Goal: Task Accomplishment & Management: Manage account settings

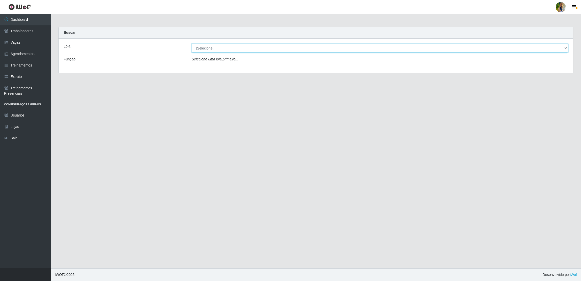
drag, startPoint x: 204, startPoint y: 50, endPoint x: 207, endPoint y: 52, distance: 2.9
click at [204, 50] on select "[Selecione...] Atacado Vem - [GEOGRAPHIC_DATA] 30 Laranjeiras Velha Atacado Vem…" at bounding box center [380, 48] width 377 height 9
click at [192, 44] on select "[Selecione...] Atacado Vem - [GEOGRAPHIC_DATA] 30 Laranjeiras Velha Atacado Vem…" at bounding box center [380, 48] width 377 height 9
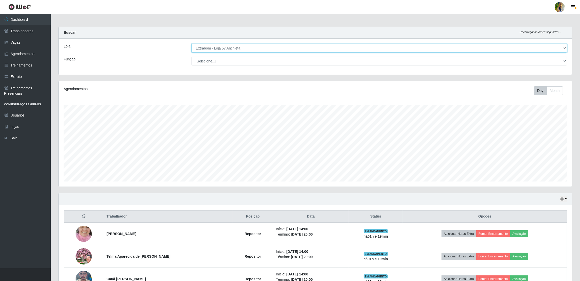
click at [225, 47] on select "[Selecione...] Atacado Vem - [GEOGRAPHIC_DATA] 30 Laranjeiras Velha Atacado Vem…" at bounding box center [379, 48] width 376 height 9
drag, startPoint x: 235, startPoint y: 46, endPoint x: 236, endPoint y: 49, distance: 3.3
click at [235, 46] on select "[Selecione...] Atacado Vem - [GEOGRAPHIC_DATA] 30 Laranjeiras Velha Atacado Vem…" at bounding box center [379, 48] width 376 height 9
click at [192, 44] on select "[Selecione...] Atacado Vem - [GEOGRAPHIC_DATA] 30 Laranjeiras Velha Atacado Vem…" at bounding box center [379, 48] width 376 height 9
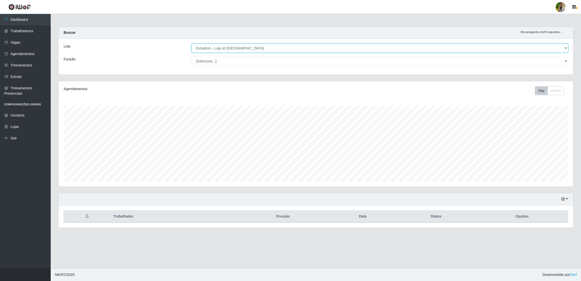
click at [246, 48] on select "[Selecione...] Atacado Vem - [GEOGRAPHIC_DATA] 30 Laranjeiras Velha Atacado Vem…" at bounding box center [380, 48] width 377 height 9
click at [192, 44] on select "[Selecione...] Atacado Vem - [GEOGRAPHIC_DATA] 30 Laranjeiras Velha Atacado Vem…" at bounding box center [380, 48] width 377 height 9
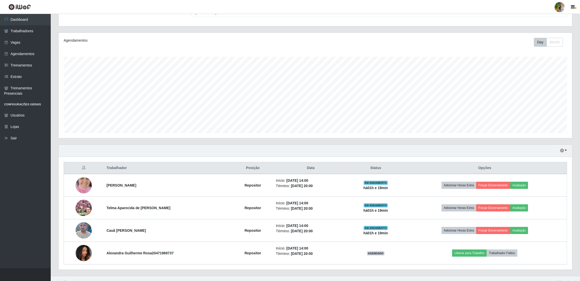
scroll to position [57, 0]
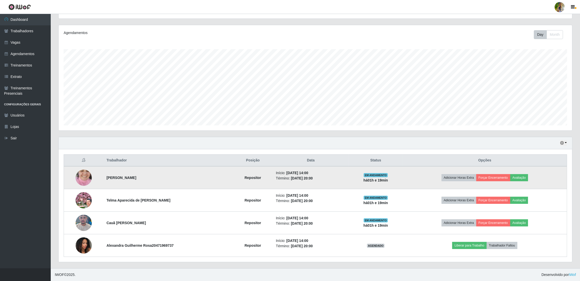
drag, startPoint x: 106, startPoint y: 177, endPoint x: 165, endPoint y: 175, distance: 59.6
click at [165, 175] on td "[PERSON_NAME]" at bounding box center [167, 177] width 129 height 23
drag, startPoint x: 165, startPoint y: 175, endPoint x: 253, endPoint y: 185, distance: 88.3
click at [253, 185] on td "Repositor" at bounding box center [253, 177] width 40 height 23
drag, startPoint x: 267, startPoint y: 173, endPoint x: 311, endPoint y: 174, distance: 44.4
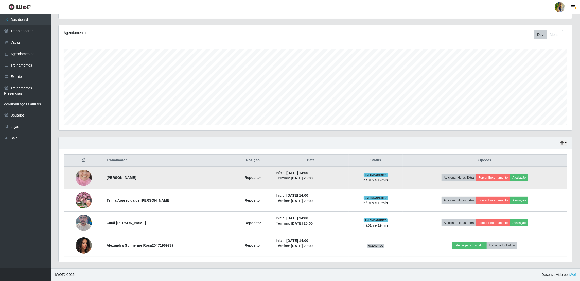
click at [311, 174] on td "Início: [DATE] 14:00 Término: [DATE] 20:00" at bounding box center [311, 177] width 76 height 23
drag, startPoint x: 311, startPoint y: 174, endPoint x: 317, endPoint y: 179, distance: 7.2
click at [317, 179] on td "Início: [DATE] 14:00 Término: [DATE] 20:00" at bounding box center [311, 177] width 76 height 23
click at [317, 179] on li "Término: [DATE] 20:00" at bounding box center [311, 178] width 70 height 5
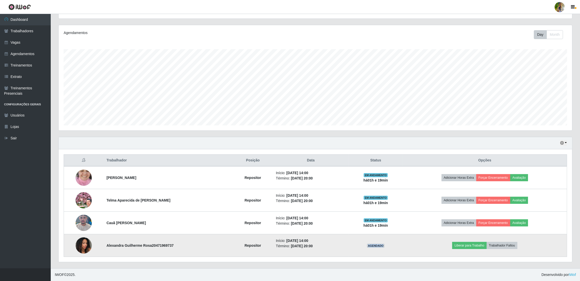
drag, startPoint x: 374, startPoint y: 245, endPoint x: 393, endPoint y: 246, distance: 19.6
click at [393, 246] on td "AGENDADO" at bounding box center [376, 245] width 54 height 23
drag, startPoint x: 393, startPoint y: 246, endPoint x: 420, endPoint y: 256, distance: 28.6
click at [415, 256] on td "Liberar para Trabalho Trabalhador Faltou" at bounding box center [485, 245] width 164 height 23
drag, startPoint x: 267, startPoint y: 241, endPoint x: 314, endPoint y: 246, distance: 47.5
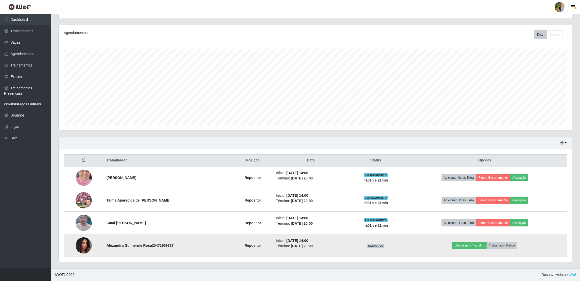
click at [314, 246] on td "Início: [DATE] 14:00 Término: [DATE] 20:00" at bounding box center [311, 245] width 76 height 23
click at [314, 246] on li "Término: [DATE] 20:00" at bounding box center [311, 245] width 70 height 5
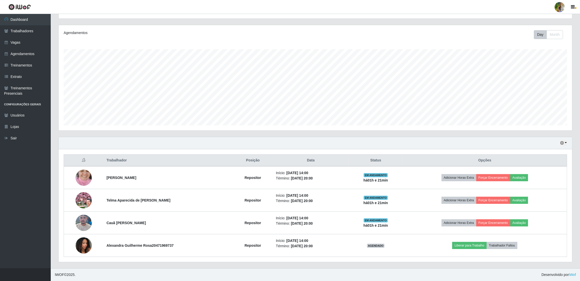
click at [287, 258] on div "Trabalhador Posição Data Status Opções Larisse [PERSON_NAME] Repositor Início: …" at bounding box center [316, 205] width 514 height 113
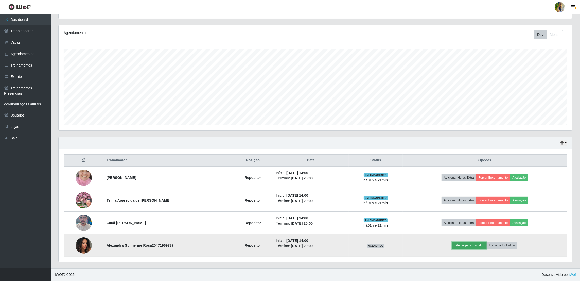
click at [462, 247] on button "Liberar para Trabalho" at bounding box center [469, 245] width 34 height 7
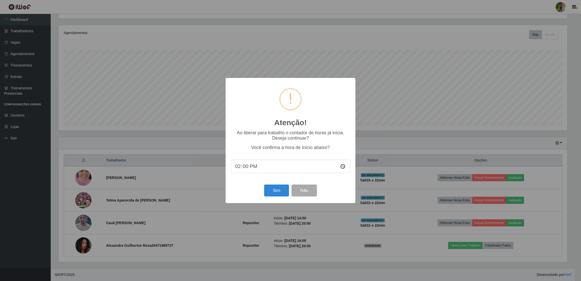
click at [249, 165] on input "14:00" at bounding box center [291, 166] width 120 height 13
click at [394, 146] on div "Atenção! × Ao liberar para trabalho o contador de horas já inicia. Deseja conti…" at bounding box center [290, 140] width 581 height 281
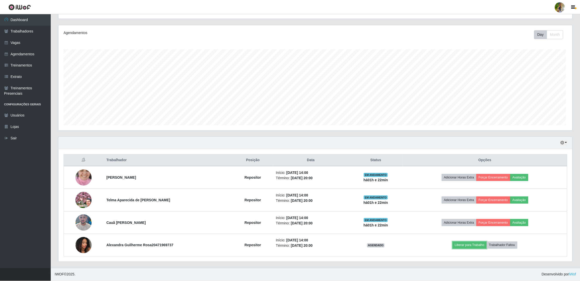
scroll to position [105, 514]
click at [566, 143] on button "button" at bounding box center [563, 143] width 7 height 6
click at [548, 178] on button "3 dias" at bounding box center [547, 173] width 40 height 11
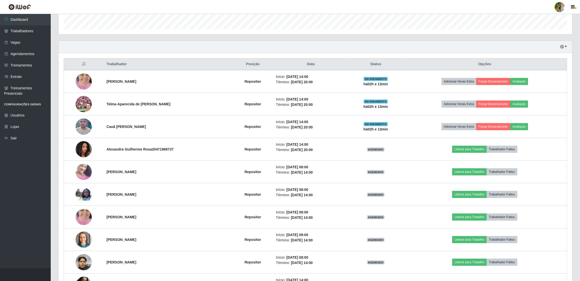
scroll to position [38, 0]
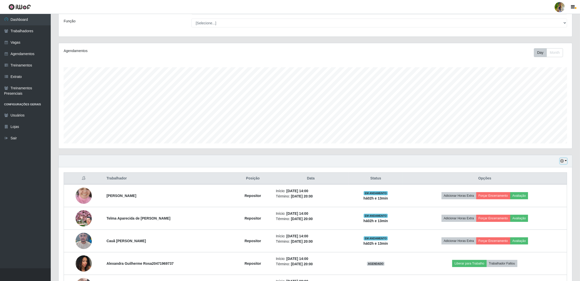
click at [566, 161] on button "button" at bounding box center [563, 161] width 7 height 6
click at [368, 145] on div "Agendamentos Day Month 03/10 Agendamentos 59.83" at bounding box center [316, 95] width 514 height 105
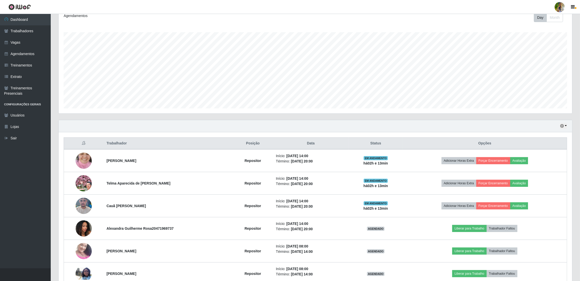
scroll to position [114, 0]
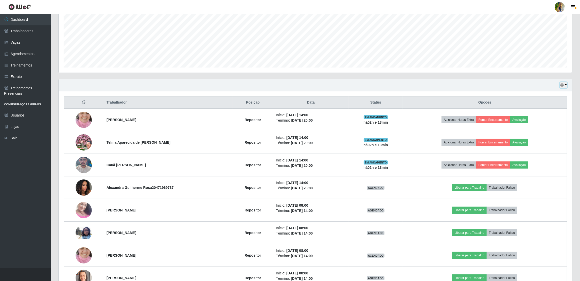
click at [565, 83] on button "button" at bounding box center [563, 85] width 7 height 6
click at [564, 93] on button "Hoje" at bounding box center [547, 94] width 40 height 11
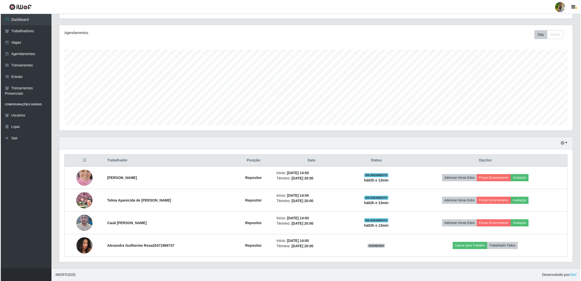
scroll to position [0, 0]
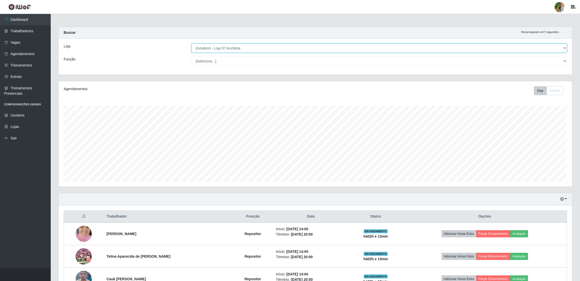
click at [261, 47] on select "[Selecione...] Atacado Vem - [GEOGRAPHIC_DATA] 30 Laranjeiras Velha Atacado Vem…" at bounding box center [379, 48] width 376 height 9
click at [192, 44] on select "[Selecione...] Atacado Vem - [GEOGRAPHIC_DATA] 30 Laranjeiras Velha Atacado Vem…" at bounding box center [379, 48] width 376 height 9
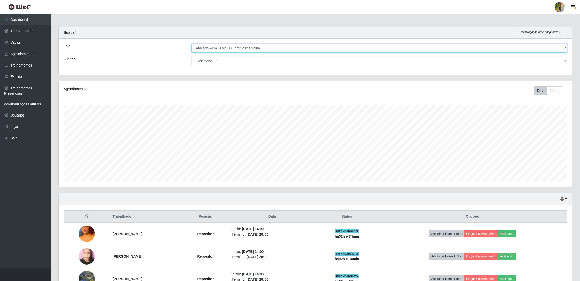
click at [223, 48] on select "[Selecione...] Atacado Vem - [GEOGRAPHIC_DATA] 30 Laranjeiras Velha Atacado Vem…" at bounding box center [379, 48] width 376 height 9
select select "470"
click at [192, 44] on select "[Selecione...] Atacado Vem - [GEOGRAPHIC_DATA] 30 Laranjeiras Velha Atacado Vem…" at bounding box center [379, 48] width 376 height 9
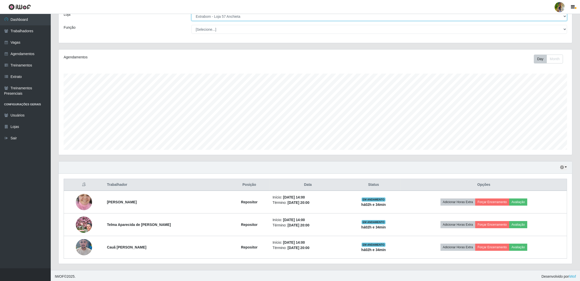
scroll to position [34, 0]
